Goal: Transaction & Acquisition: Purchase product/service

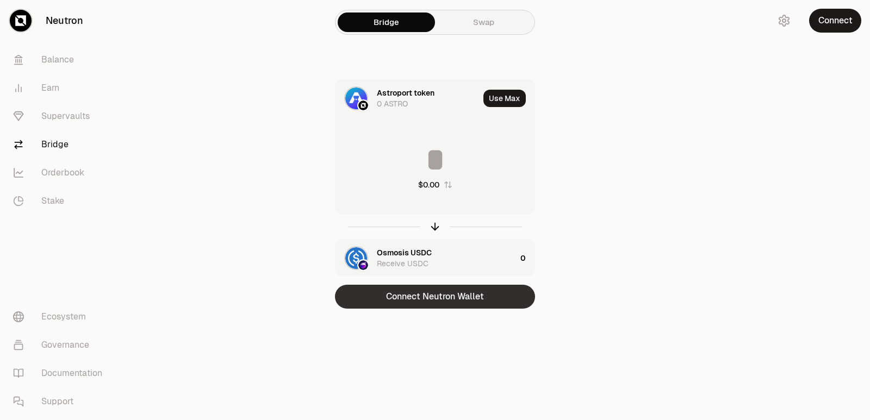
click at [450, 294] on button "Connect Neutron Wallet" at bounding box center [435, 297] width 200 height 24
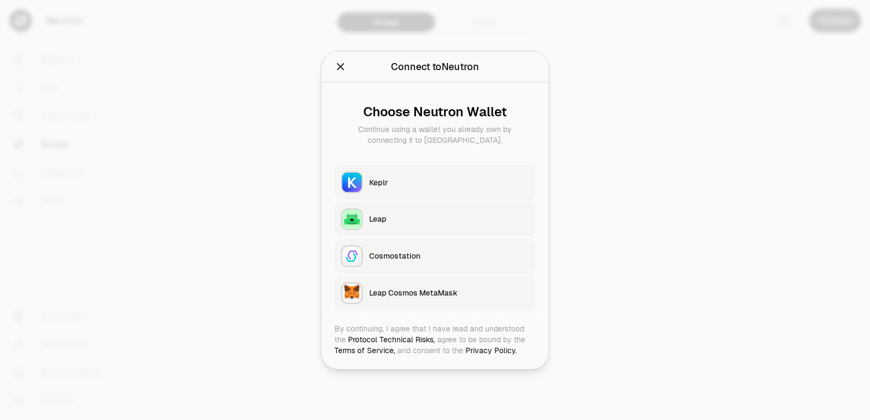
click at [335, 59] on button "Close" at bounding box center [341, 66] width 12 height 15
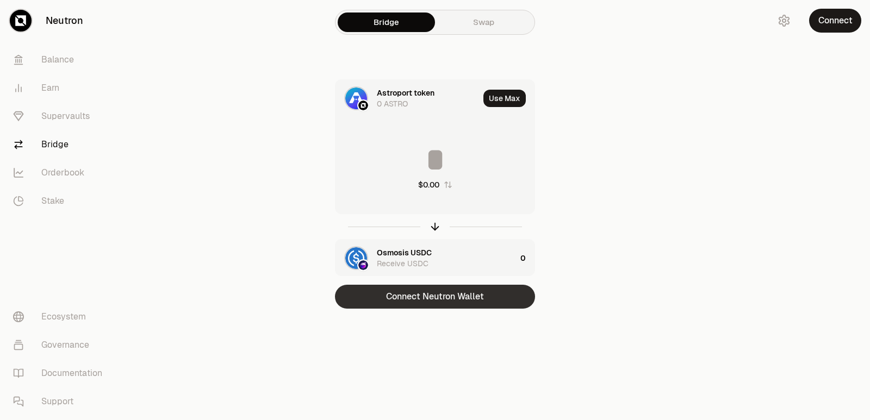
click at [421, 301] on button "Connect Neutron Wallet" at bounding box center [435, 297] width 200 height 24
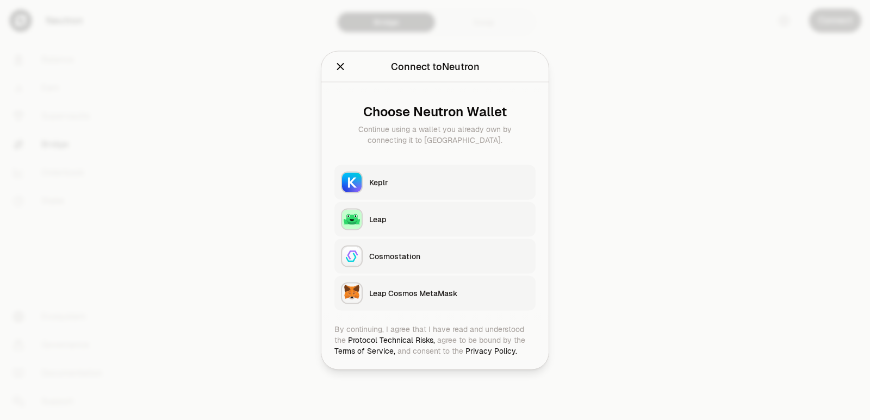
click at [393, 182] on div "Keplr" at bounding box center [449, 182] width 160 height 11
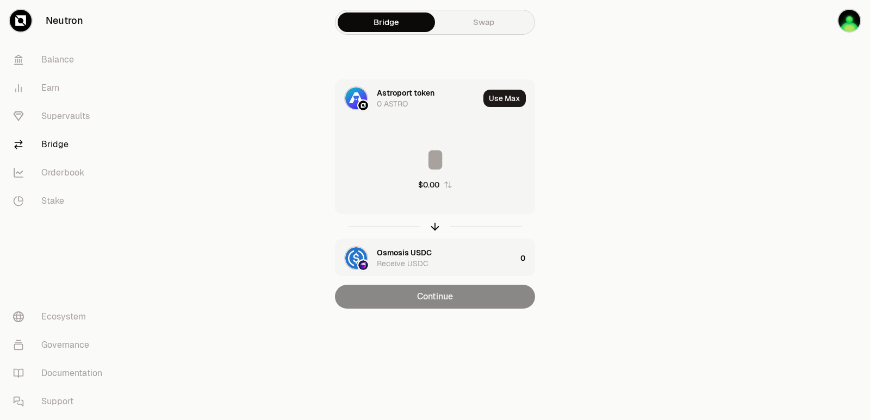
click at [424, 148] on input at bounding box center [435, 160] width 199 height 33
click at [439, 225] on icon "button" at bounding box center [435, 227] width 12 height 12
click at [423, 168] on input at bounding box center [435, 160] width 199 height 33
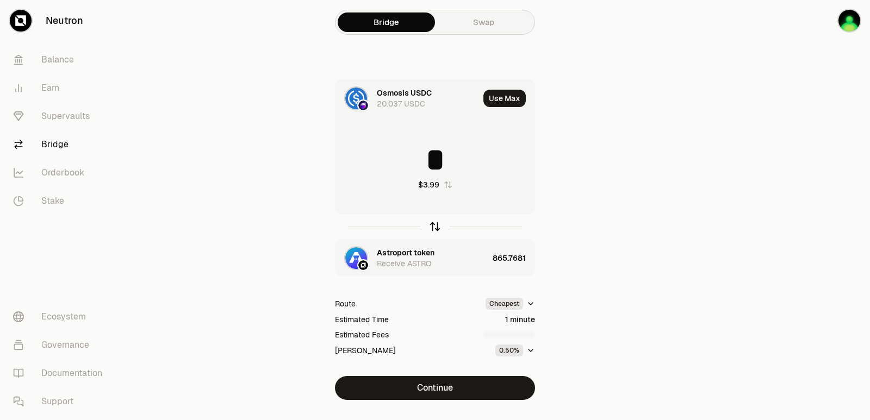
click at [432, 227] on icon "button" at bounding box center [435, 227] width 12 height 12
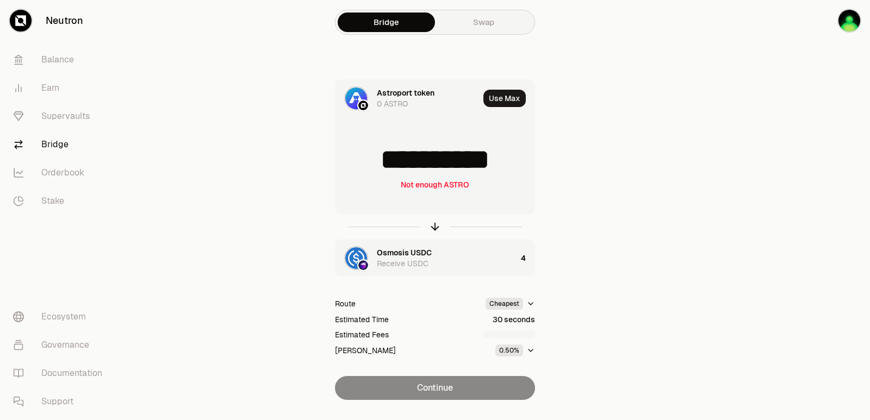
scroll to position [2, 0]
drag, startPoint x: 521, startPoint y: 166, endPoint x: 379, endPoint y: 166, distance: 142.5
click at [379, 166] on input "**********" at bounding box center [435, 160] width 199 height 33
type input "***"
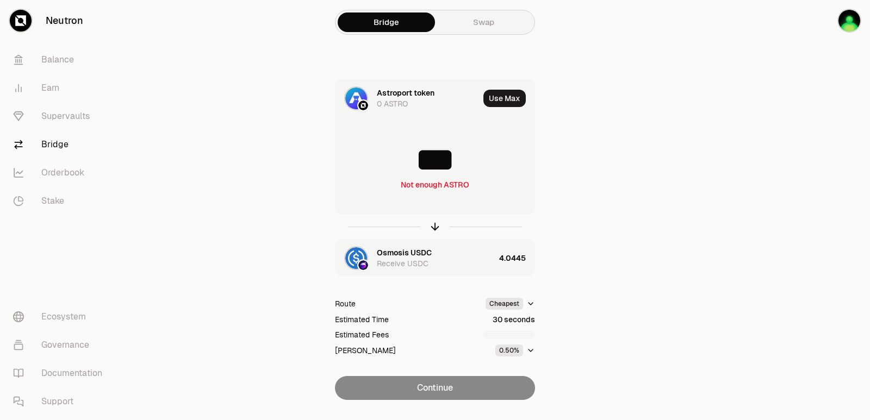
click at [436, 215] on div at bounding box center [435, 226] width 200 height 25
click at [437, 226] on icon "button" at bounding box center [435, 227] width 12 height 12
click at [432, 165] on input at bounding box center [435, 160] width 199 height 33
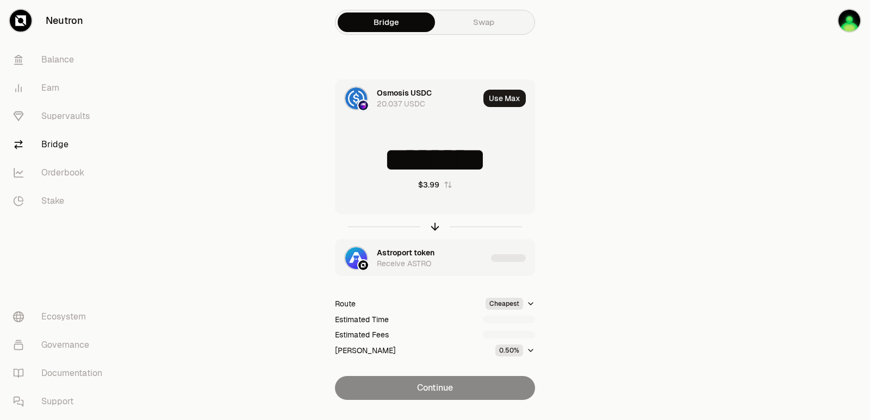
click at [432, 165] on input "********" at bounding box center [435, 160] width 199 height 33
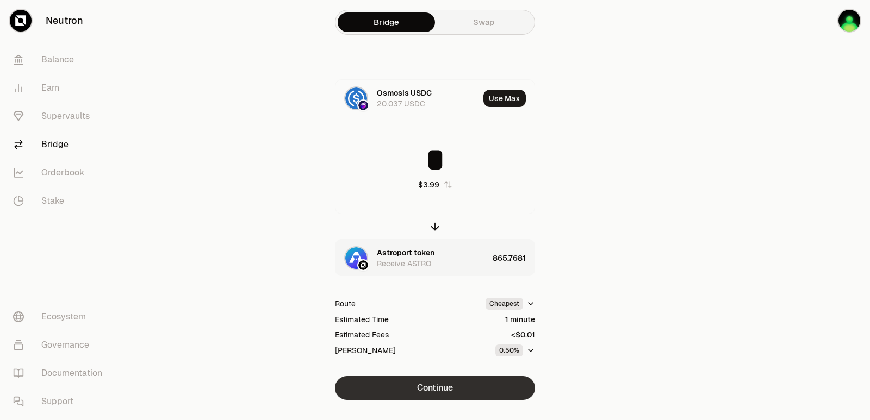
type input "*"
click at [441, 382] on button "Continue" at bounding box center [435, 388] width 200 height 24
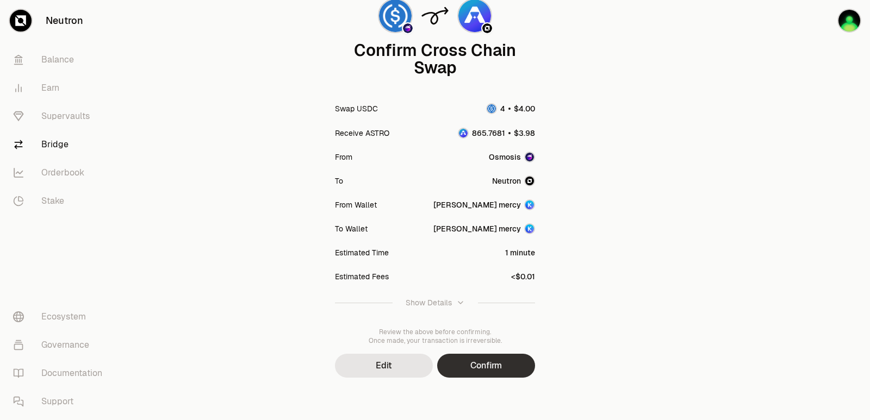
scroll to position [90, 0]
click at [498, 374] on button "Confirm" at bounding box center [486, 365] width 98 height 24
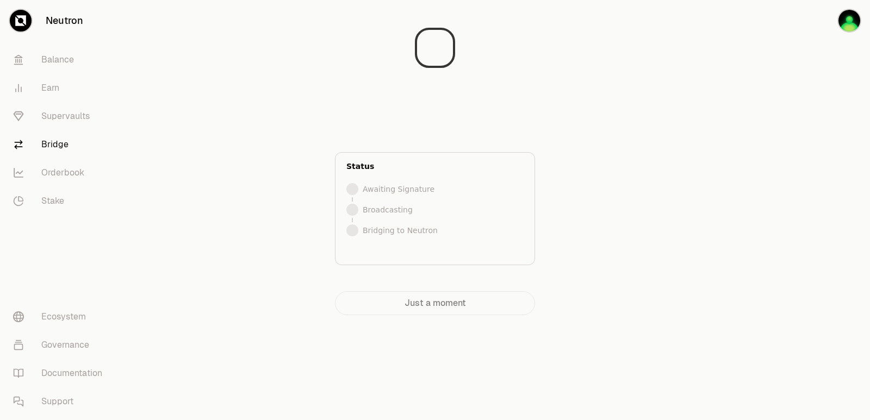
scroll to position [0, 0]
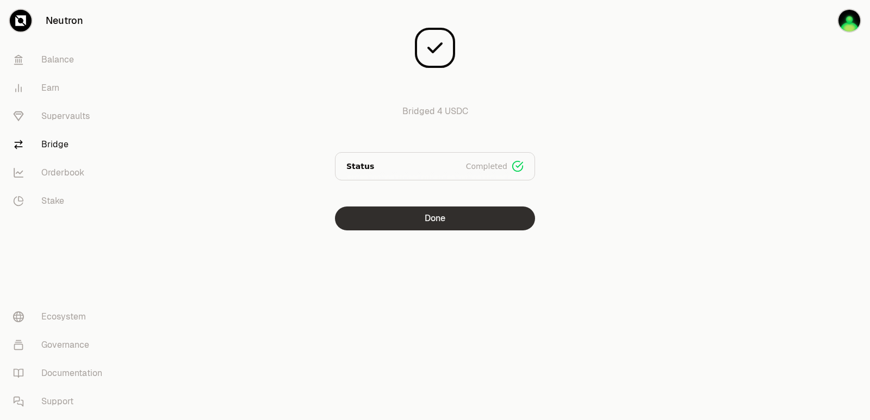
click at [420, 216] on button "Done" at bounding box center [435, 219] width 200 height 24
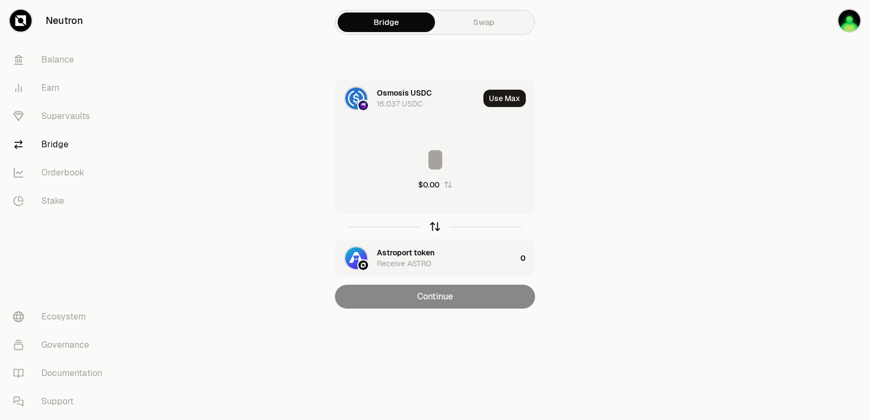
click at [437, 227] on icon "button" at bounding box center [435, 227] width 12 height 12
click at [503, 100] on button "Use Max" at bounding box center [505, 98] width 42 height 17
type input "**********"
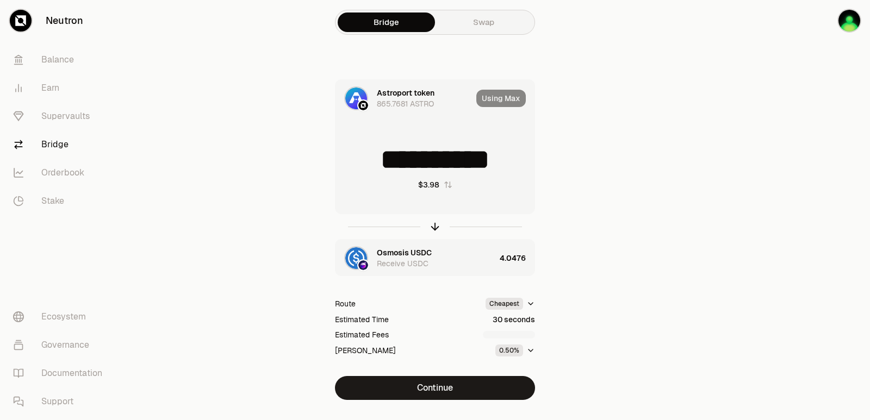
click at [433, 387] on button "Continue" at bounding box center [435, 388] width 200 height 24
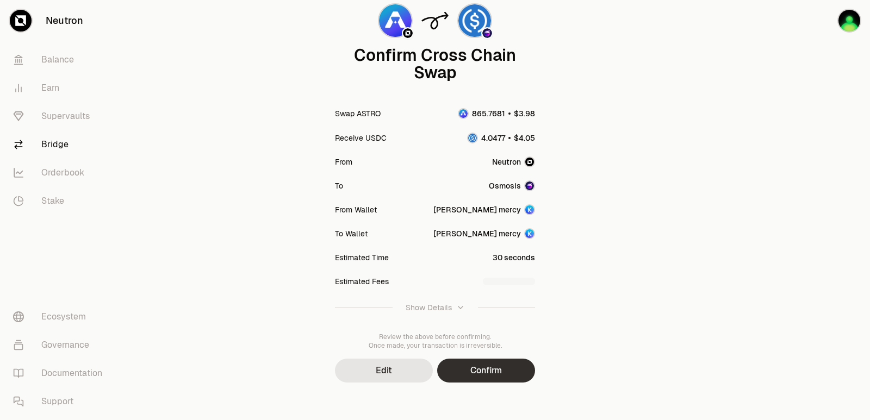
scroll to position [90, 0]
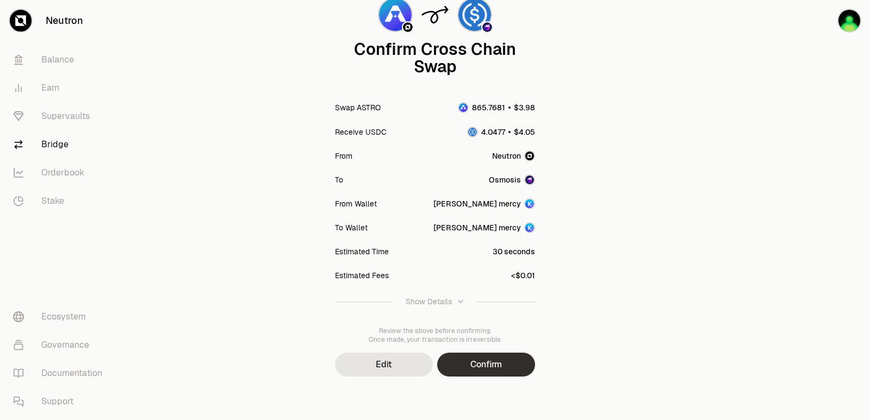
click at [468, 370] on button "Confirm" at bounding box center [486, 365] width 98 height 24
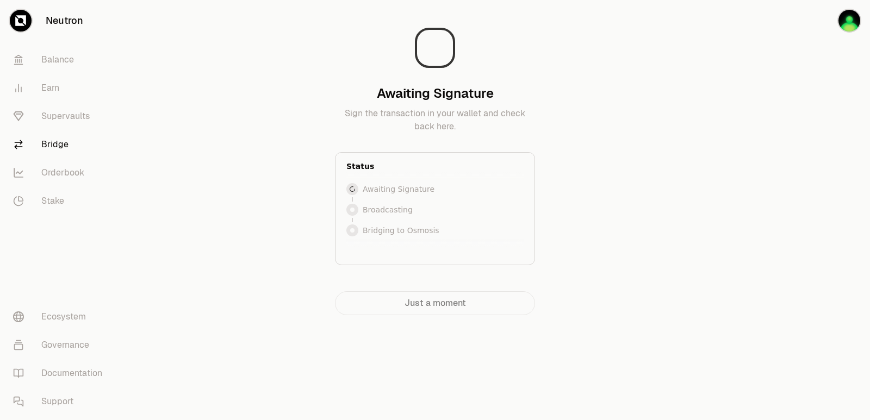
scroll to position [0, 0]
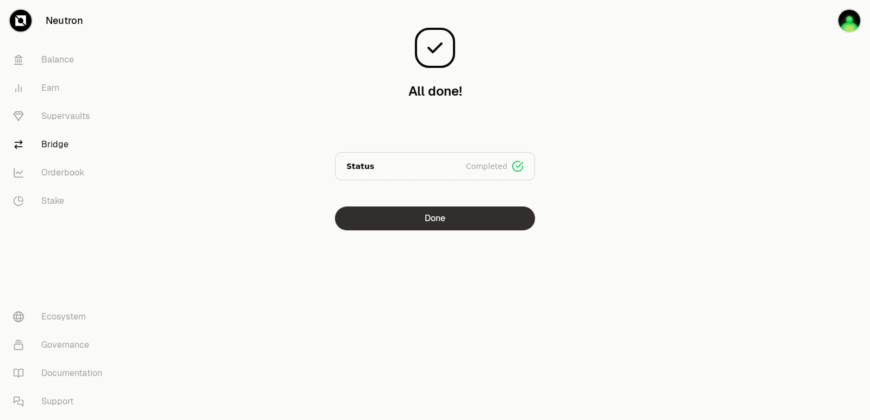
click at [449, 225] on button "Done" at bounding box center [435, 219] width 200 height 24
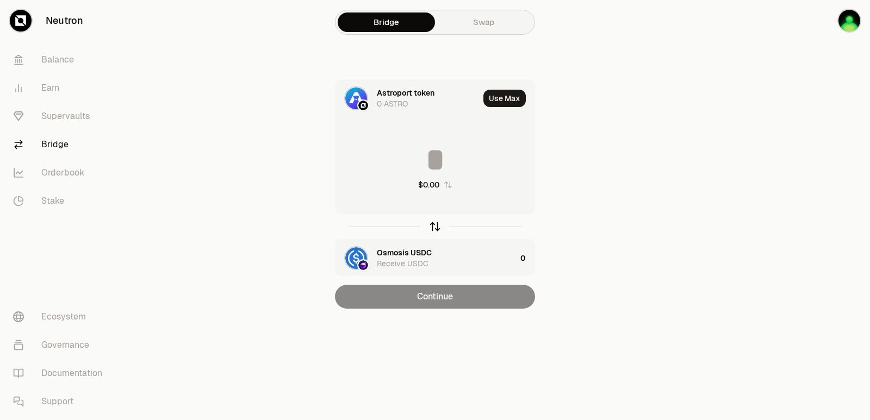
click at [432, 224] on icon "button" at bounding box center [435, 227] width 12 height 12
click at [445, 162] on input at bounding box center [435, 160] width 199 height 33
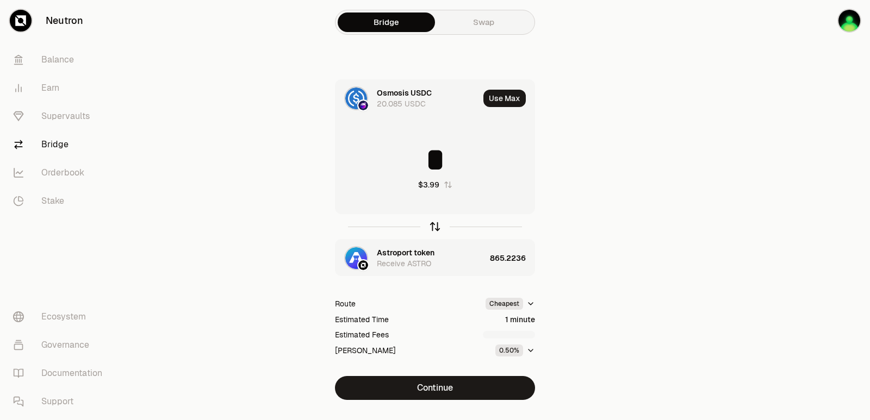
click at [435, 228] on icon "button" at bounding box center [435, 227] width 0 height 7
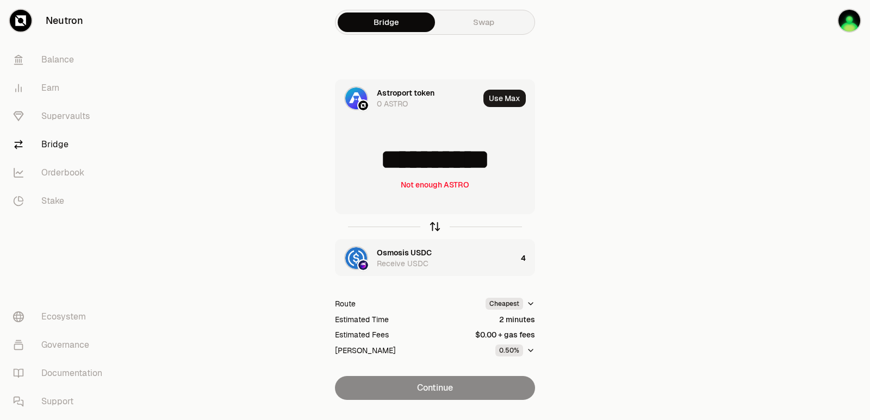
click at [436, 225] on icon "button" at bounding box center [435, 227] width 12 height 12
type input "*"
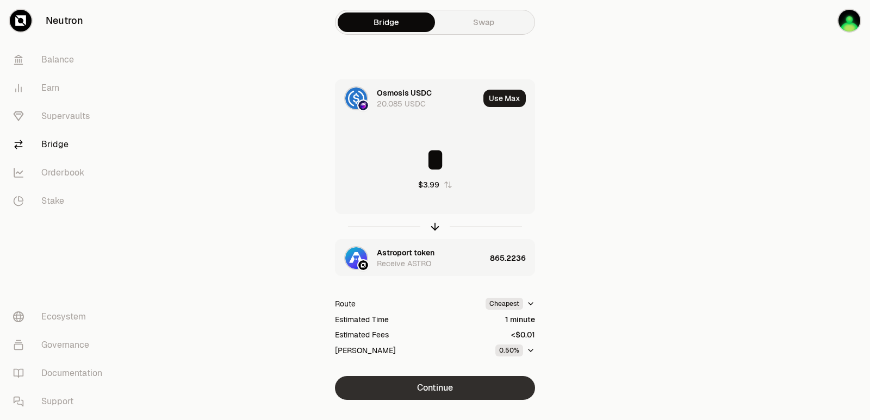
click at [412, 386] on button "Continue" at bounding box center [435, 388] width 200 height 24
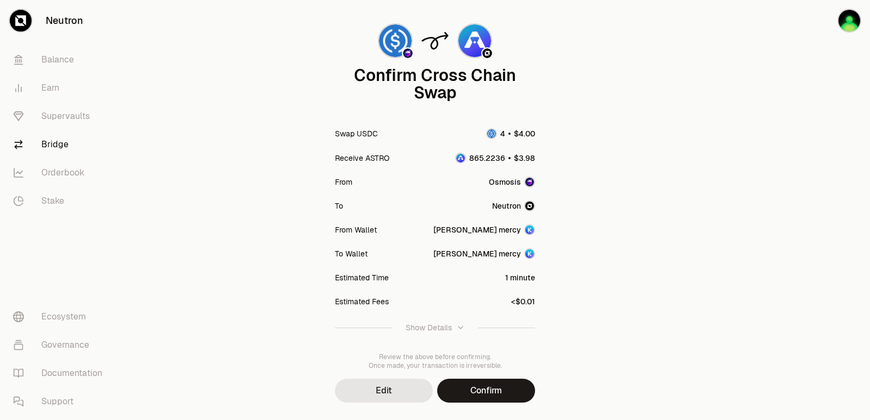
scroll to position [90, 0]
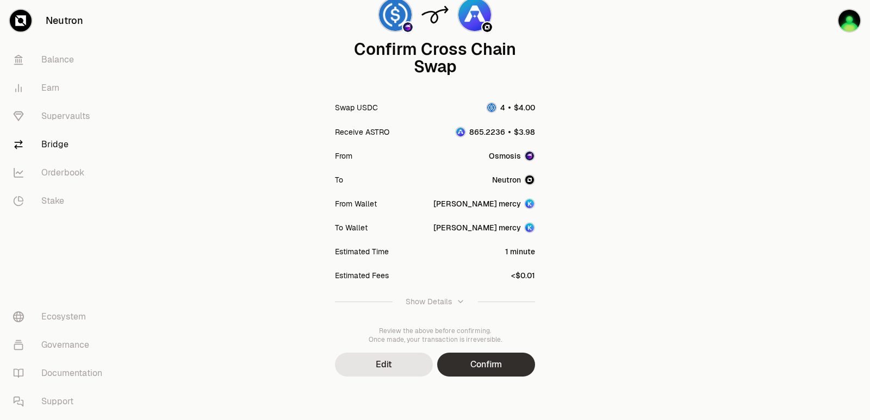
click at [490, 370] on button "Confirm" at bounding box center [486, 365] width 98 height 24
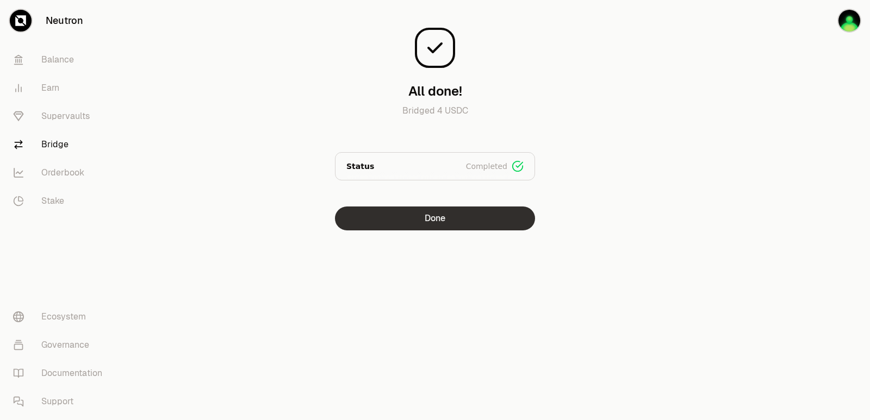
click at [428, 220] on button "Done" at bounding box center [435, 219] width 200 height 24
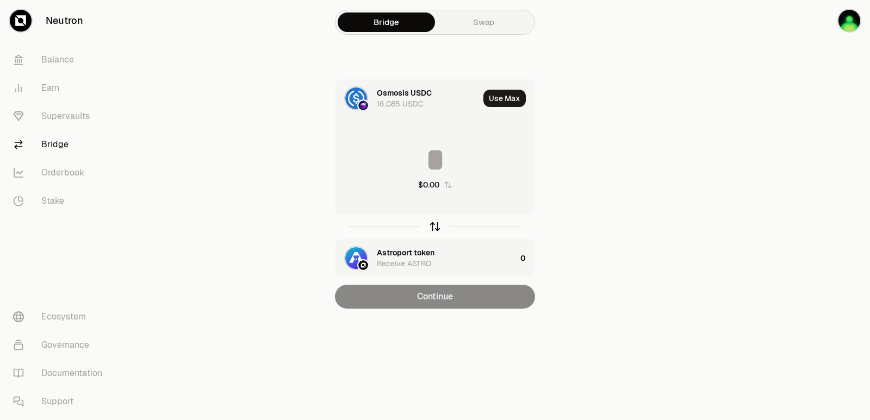
click at [436, 229] on icon "button" at bounding box center [435, 227] width 12 height 12
click at [507, 100] on button "Use Max" at bounding box center [505, 98] width 42 height 17
type input "**********"
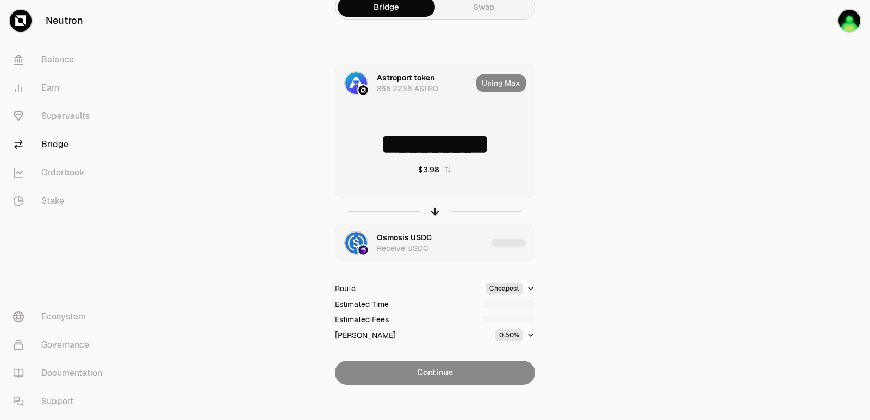
scroll to position [23, 0]
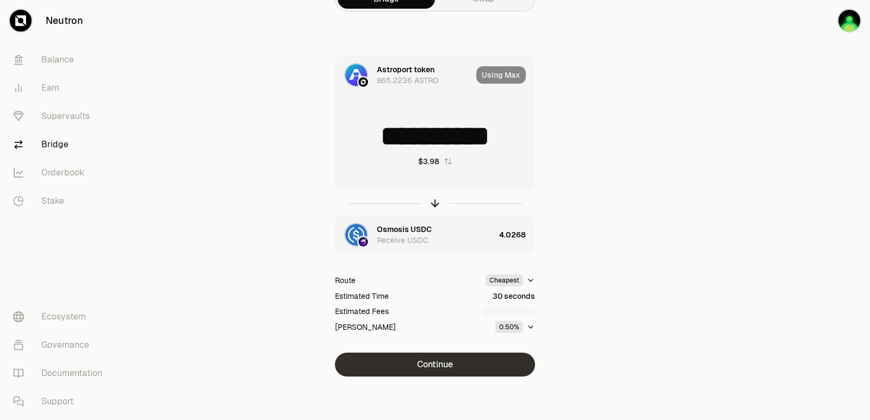
click at [435, 361] on button "Continue" at bounding box center [435, 365] width 200 height 24
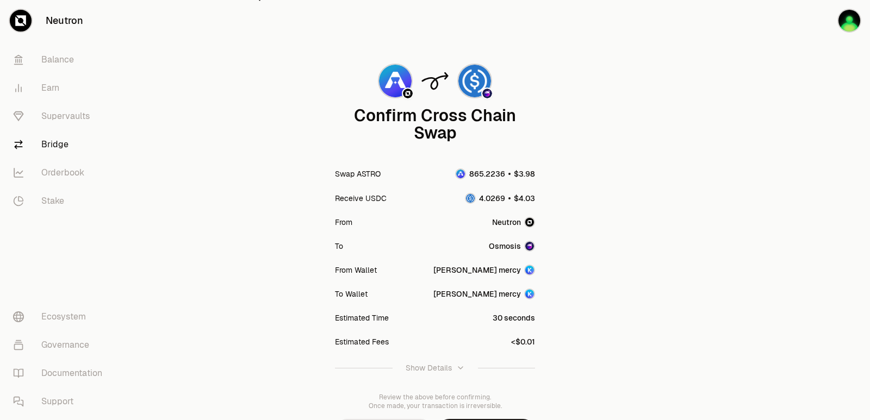
scroll to position [90, 0]
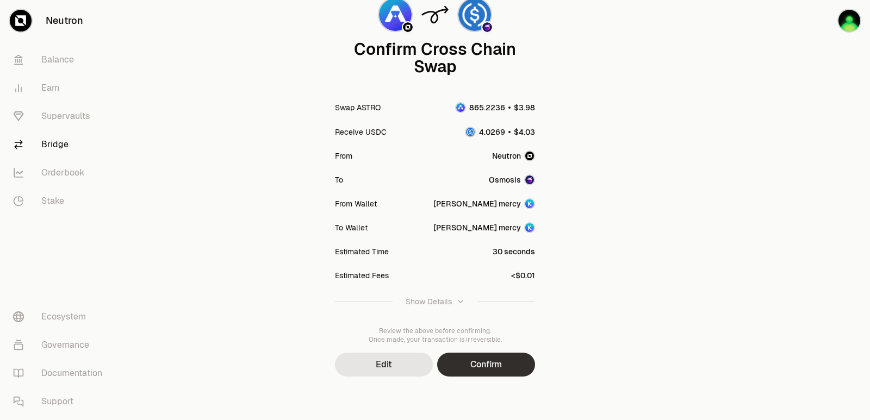
click at [492, 375] on button "Confirm" at bounding box center [486, 365] width 98 height 24
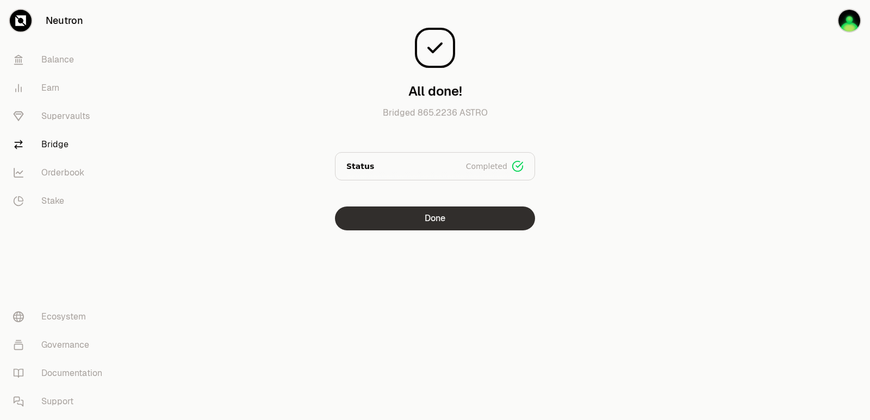
click at [436, 212] on button "Done" at bounding box center [435, 219] width 200 height 24
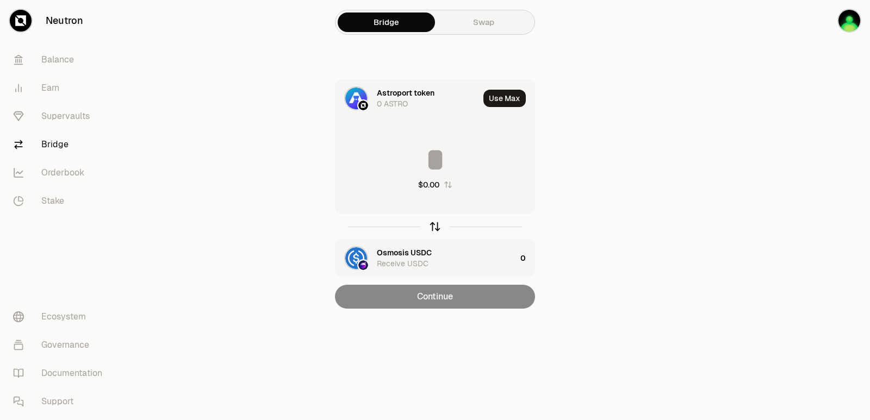
click at [435, 228] on icon "button" at bounding box center [435, 227] width 0 height 7
click at [413, 244] on div "Astroport token Receive ASTRO" at bounding box center [426, 258] width 181 height 37
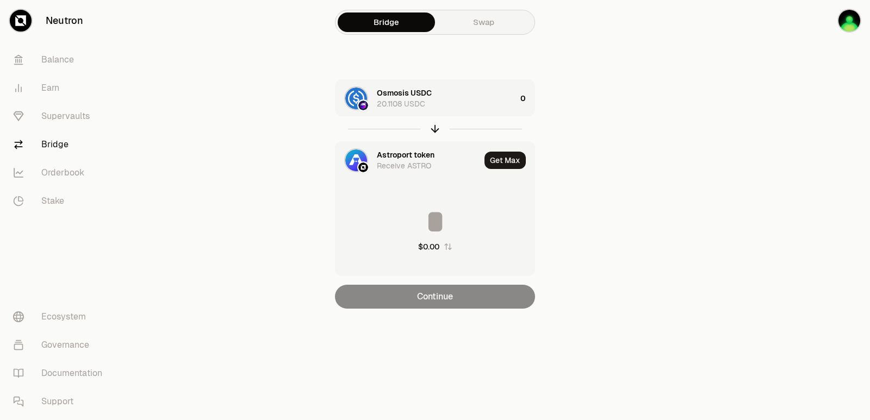
click at [398, 159] on div "Astroport token" at bounding box center [406, 155] width 58 height 11
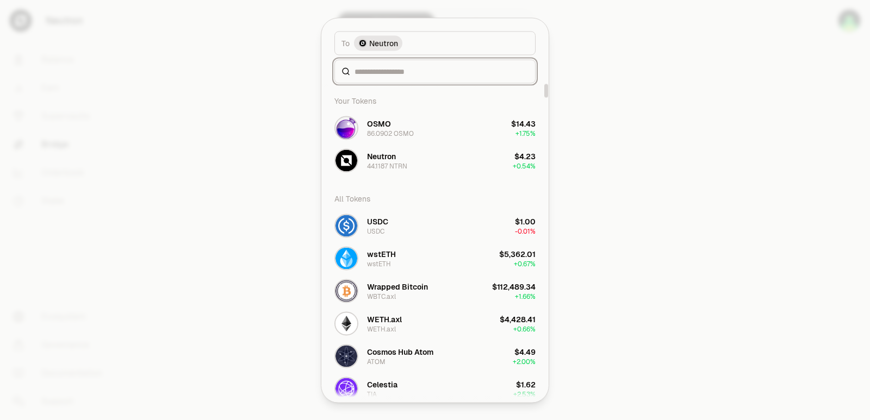
click at [406, 71] on input at bounding box center [442, 71] width 174 height 11
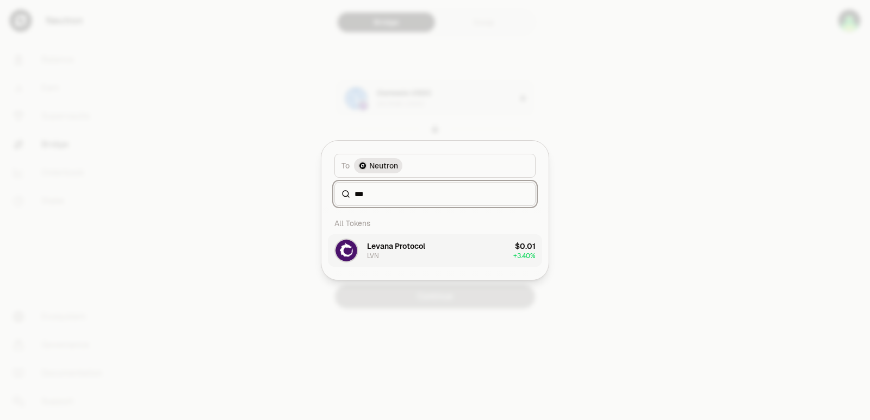
type input "***"
click at [413, 249] on div "Levana Protocol" at bounding box center [396, 246] width 58 height 11
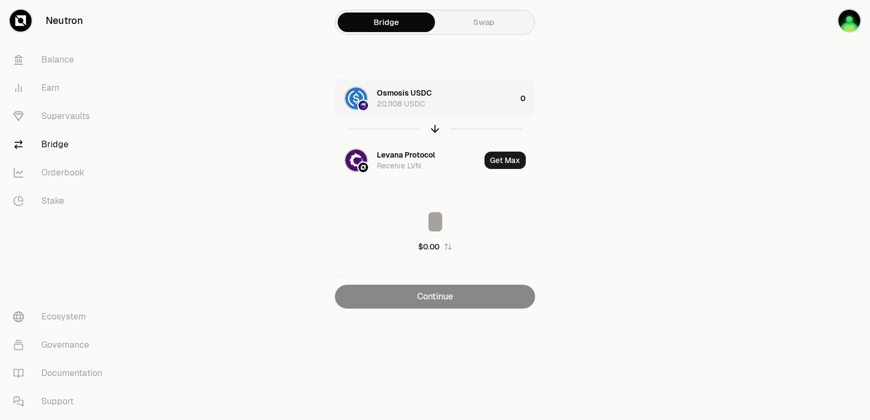
click at [451, 100] on div "Osmosis USDC 20.1108 USDC" at bounding box center [446, 99] width 139 height 22
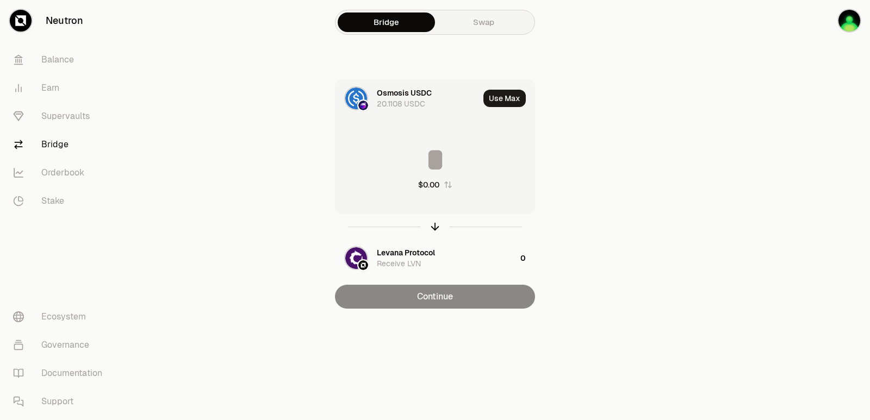
click at [436, 157] on input at bounding box center [435, 160] width 199 height 33
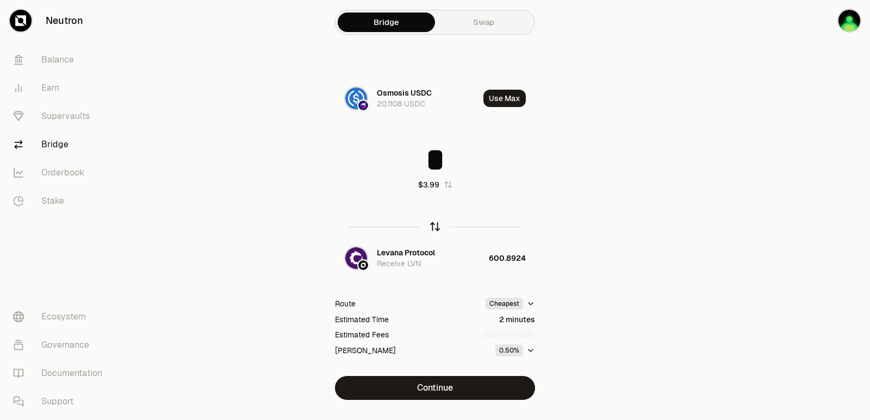
type input "*"
click at [436, 228] on icon "button" at bounding box center [435, 227] width 12 height 12
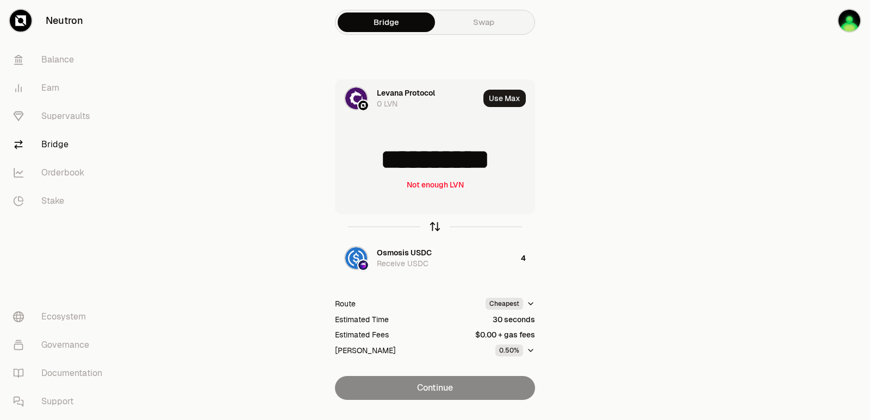
click at [436, 228] on icon "button" at bounding box center [435, 227] width 12 height 12
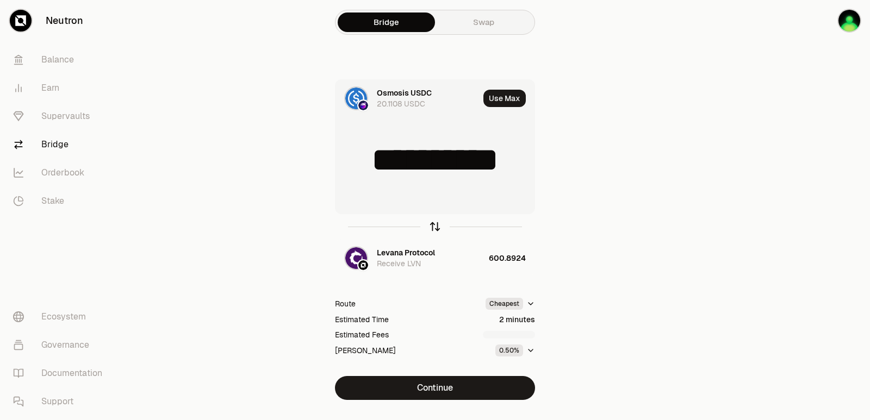
type input "*"
click at [408, 256] on div "Levana Protocol" at bounding box center [406, 252] width 58 height 11
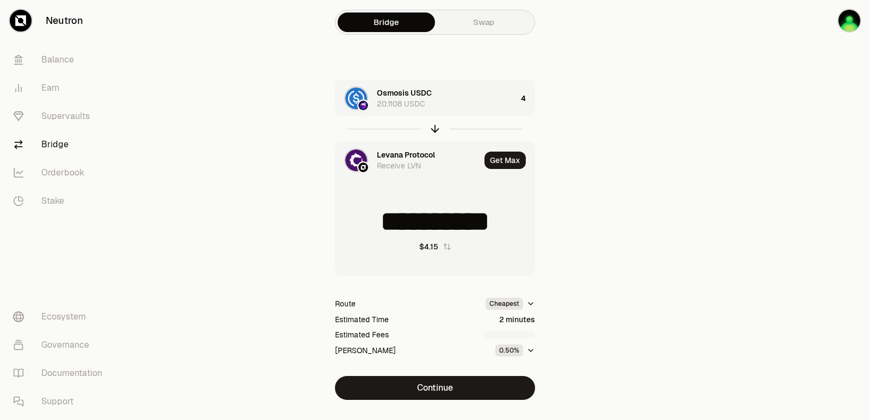
click at [406, 155] on div "Levana Protocol" at bounding box center [406, 155] width 58 height 11
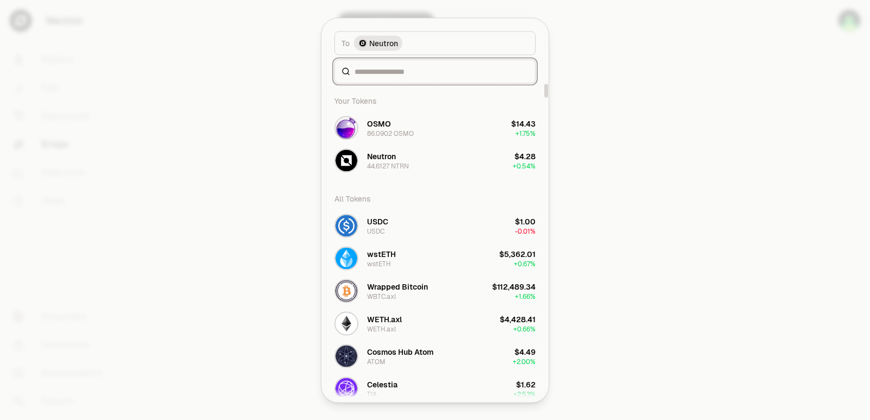
click at [385, 67] on input at bounding box center [442, 71] width 174 height 11
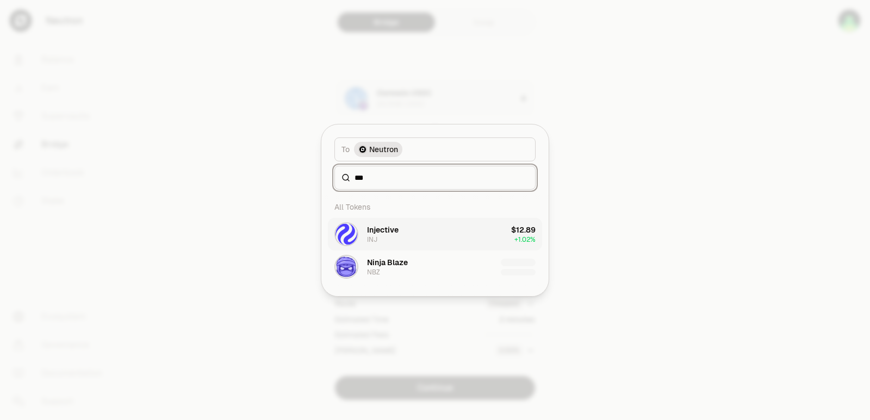
type input "***"
click at [406, 243] on button "Injective INJ $12.89 + 1.02%" at bounding box center [435, 234] width 214 height 33
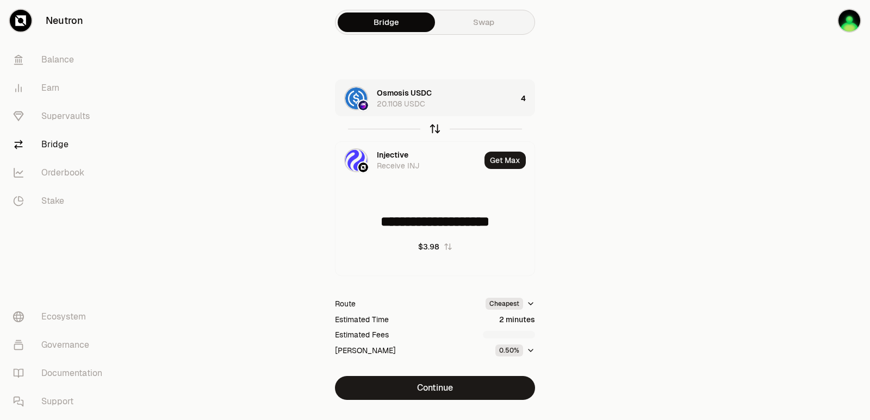
click at [432, 127] on icon "button" at bounding box center [435, 129] width 12 height 12
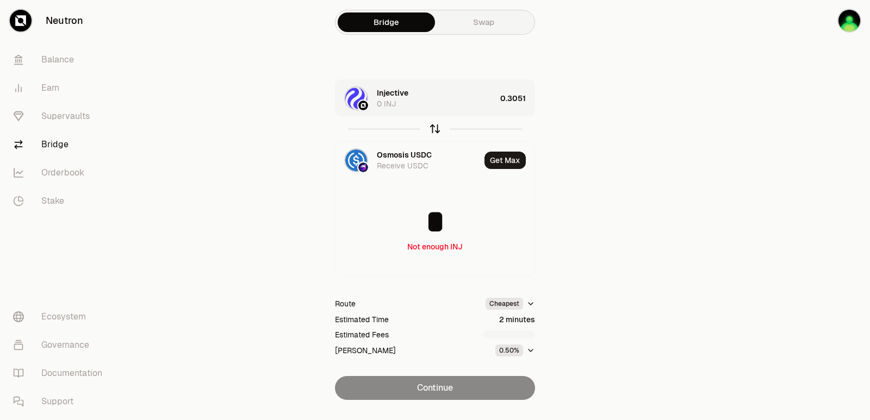
click at [432, 127] on icon "button" at bounding box center [435, 129] width 12 height 12
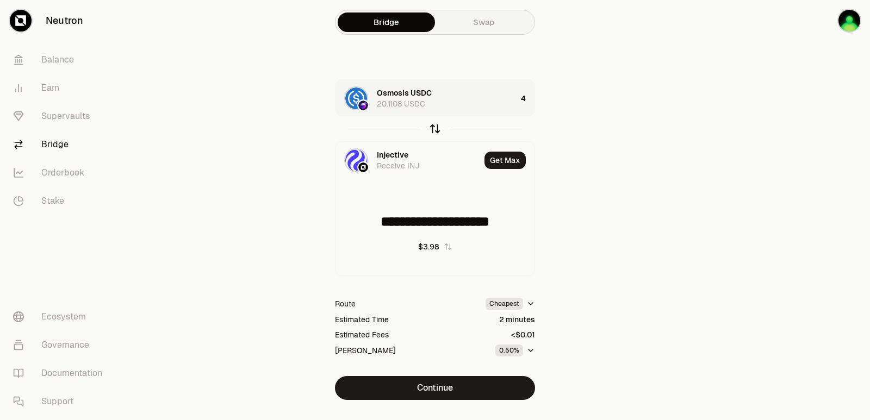
click at [432, 127] on icon "button" at bounding box center [435, 129] width 12 height 12
type input "*"
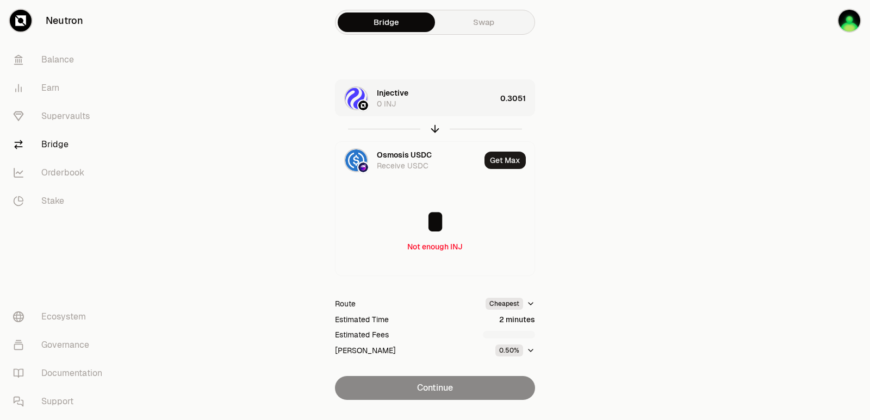
click at [527, 98] on div "0.3051" at bounding box center [517, 98] width 34 height 37
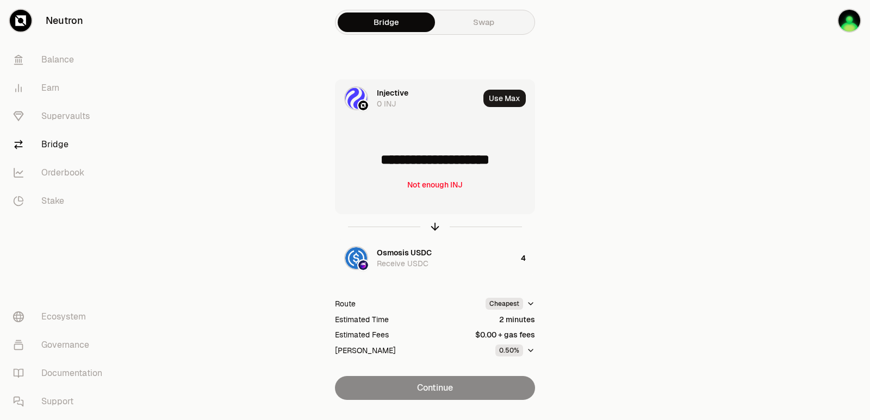
drag, startPoint x: 525, startPoint y: 159, endPoint x: 381, endPoint y: 160, distance: 143.6
click at [381, 160] on input "**********" at bounding box center [435, 160] width 199 height 33
type input "*****"
click at [432, 227] on icon "button" at bounding box center [435, 225] width 7 height 3
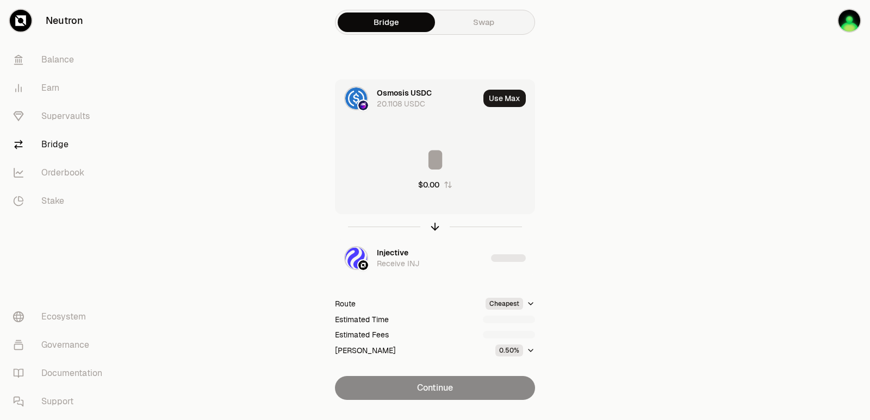
click at [404, 144] on input at bounding box center [435, 160] width 199 height 33
click at [404, 144] on input "********" at bounding box center [435, 160] width 199 height 33
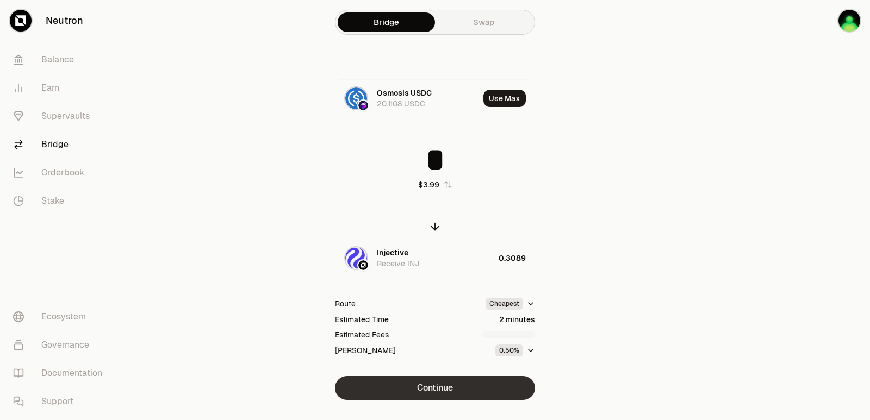
type input "*"
click at [410, 391] on button "Continue" at bounding box center [435, 388] width 200 height 24
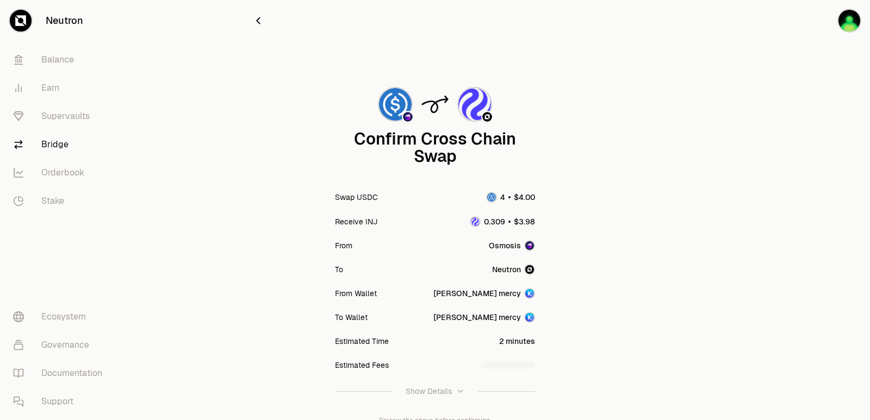
scroll to position [90, 0]
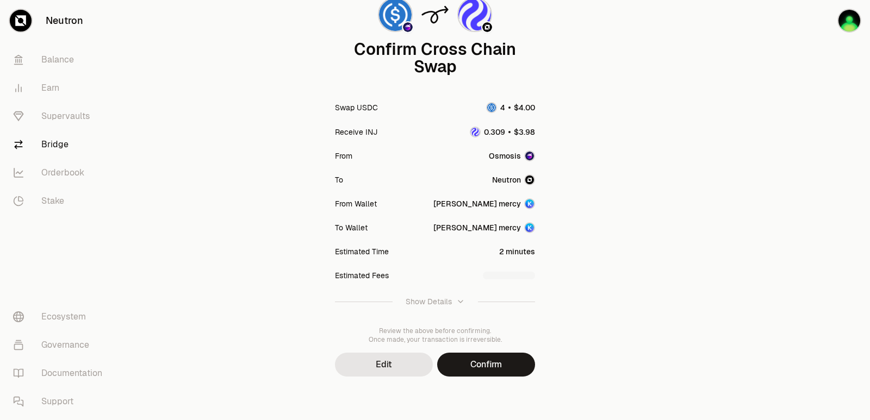
click at [463, 363] on button "Confirm" at bounding box center [486, 365] width 98 height 24
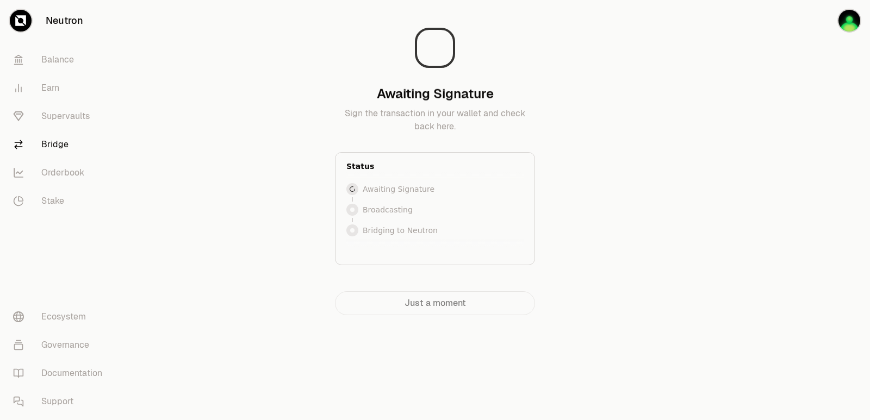
scroll to position [0, 0]
click at [756, 220] on div at bounding box center [809, 179] width 122 height 359
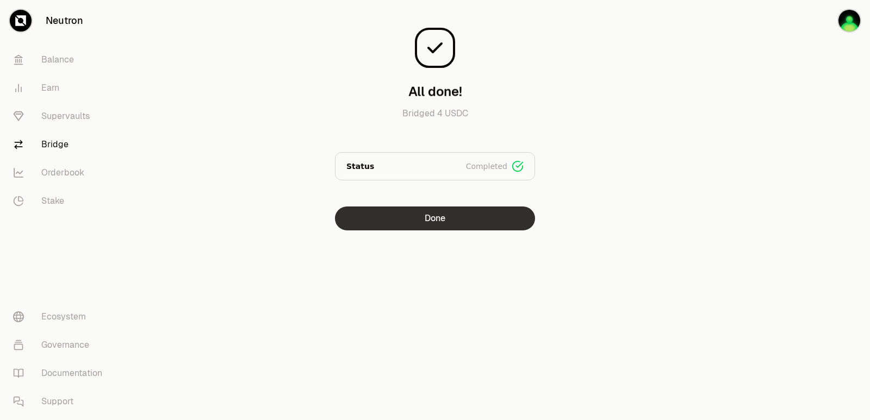
click at [496, 220] on button "Done" at bounding box center [435, 219] width 200 height 24
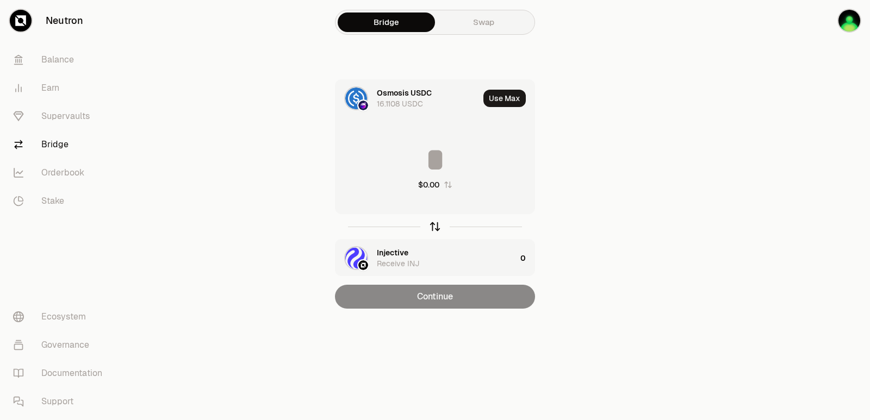
click at [433, 230] on icon "button" at bounding box center [435, 227] width 12 height 12
click at [500, 98] on button "Use Max" at bounding box center [505, 98] width 42 height 17
type input "**********"
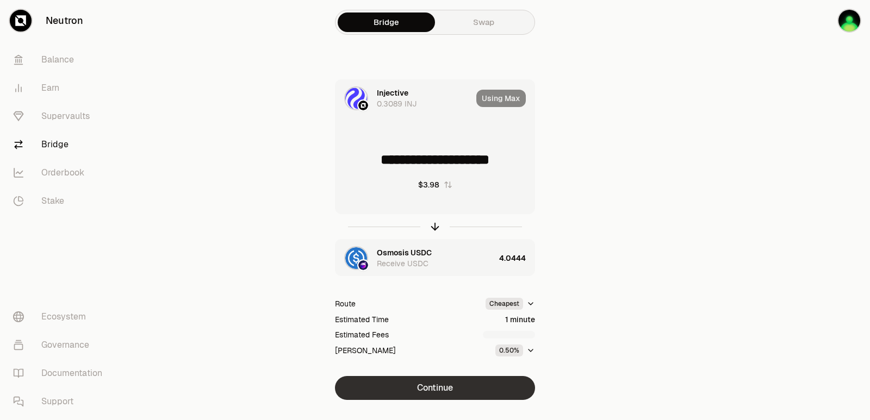
click at [454, 388] on button "Continue" at bounding box center [435, 388] width 200 height 24
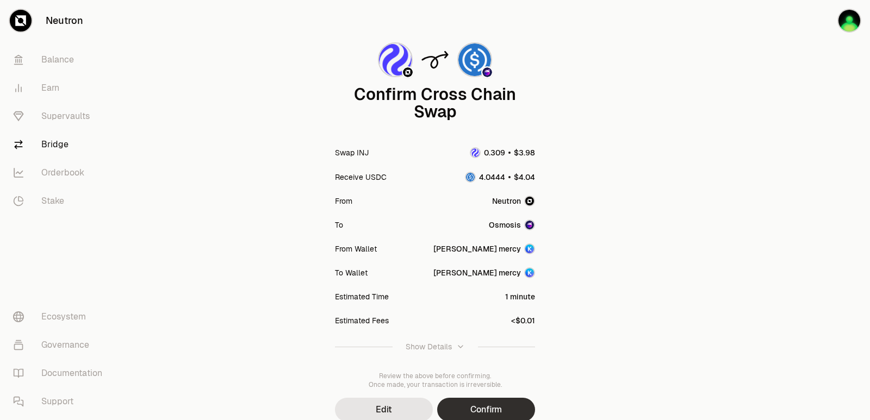
scroll to position [90, 0]
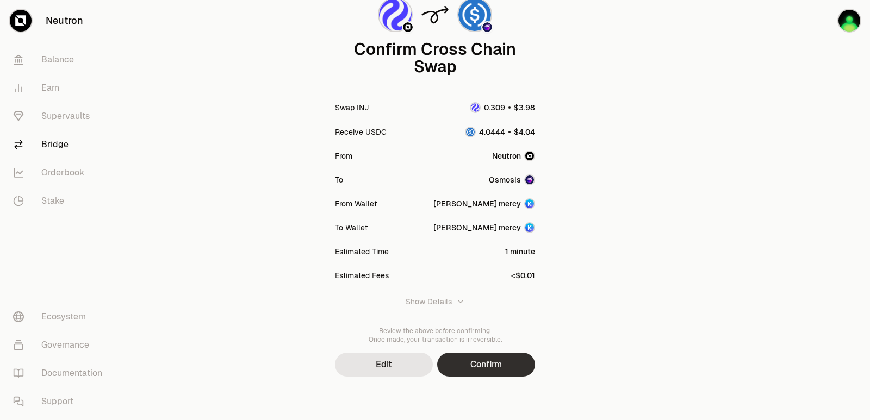
click at [477, 367] on button "Confirm" at bounding box center [486, 365] width 98 height 24
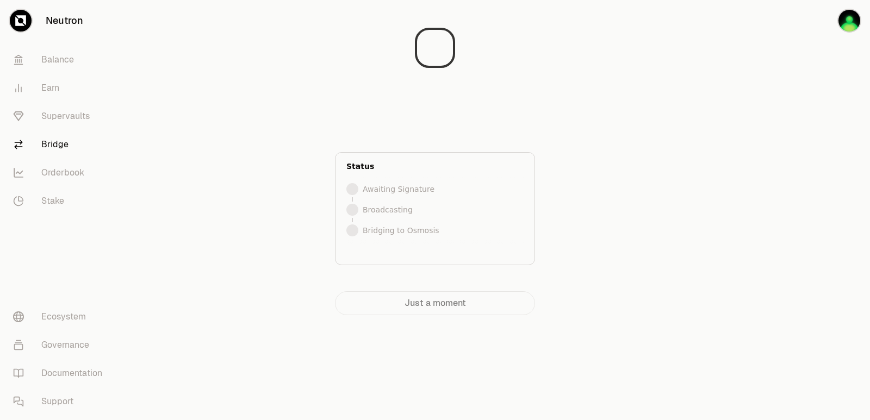
scroll to position [0, 0]
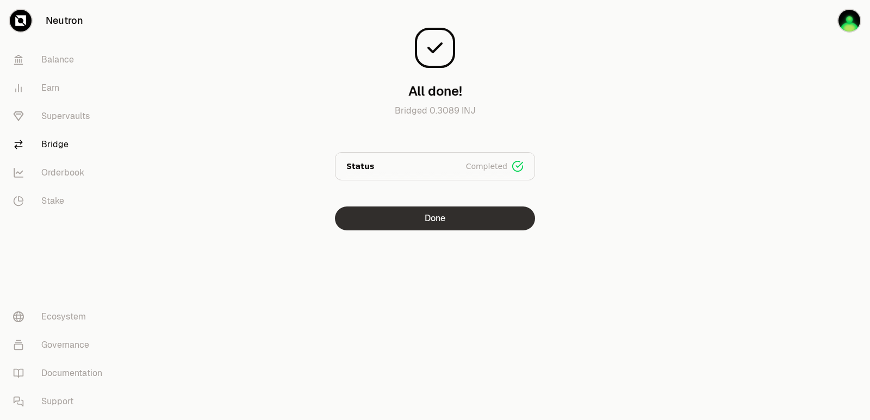
click at [432, 227] on button "Done" at bounding box center [435, 219] width 200 height 24
